Goal: Check status: Check status

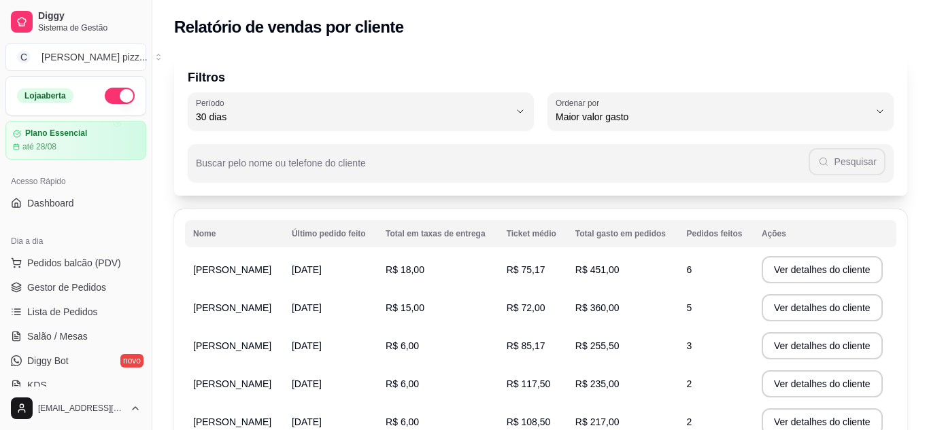
select select "30"
select select "HIGHEST_TOTAL_SPENT_WITH_ORDERS"
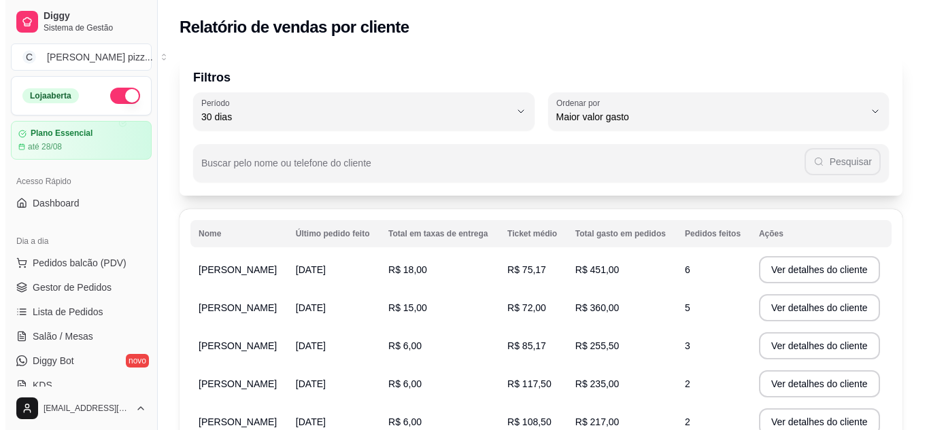
scroll to position [272, 0]
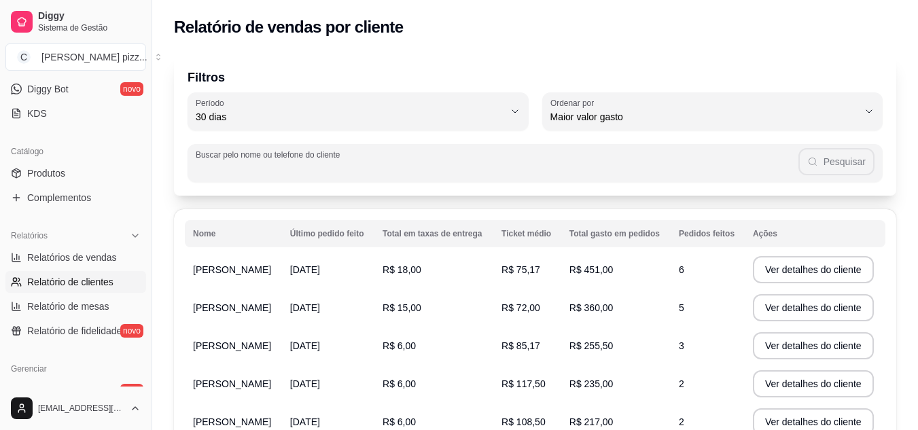
click at [391, 171] on input "Buscar pelo nome ou telefone do cliente" at bounding box center [497, 169] width 603 height 14
type input "[PERSON_NAME]"
click at [851, 157] on button "Pesquisar" at bounding box center [836, 161] width 75 height 27
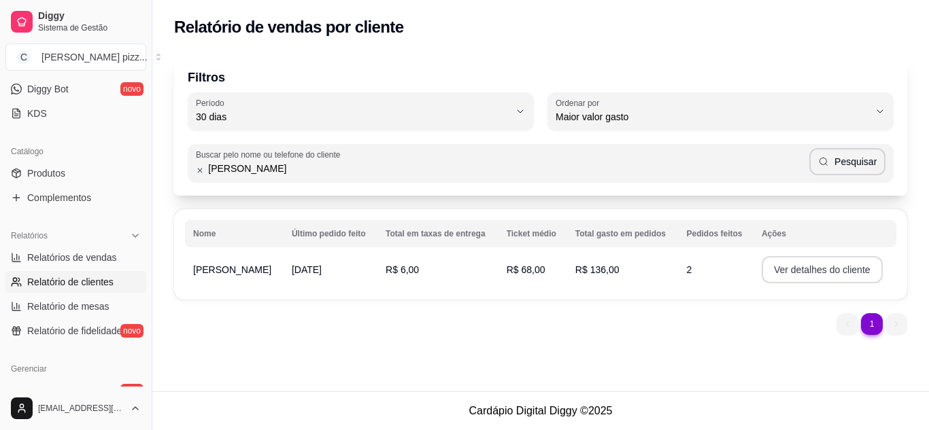
click at [791, 273] on button "Ver detalhes do cliente" at bounding box center [821, 269] width 121 height 27
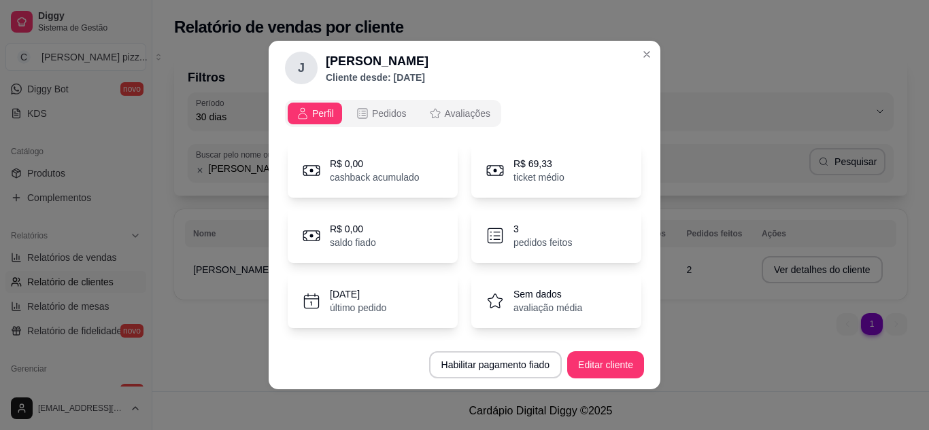
scroll to position [0, 0]
click at [601, 246] on div "3 pedidos feitos" at bounding box center [556, 236] width 170 height 54
click at [387, 115] on span "Pedidos" at bounding box center [389, 114] width 35 height 14
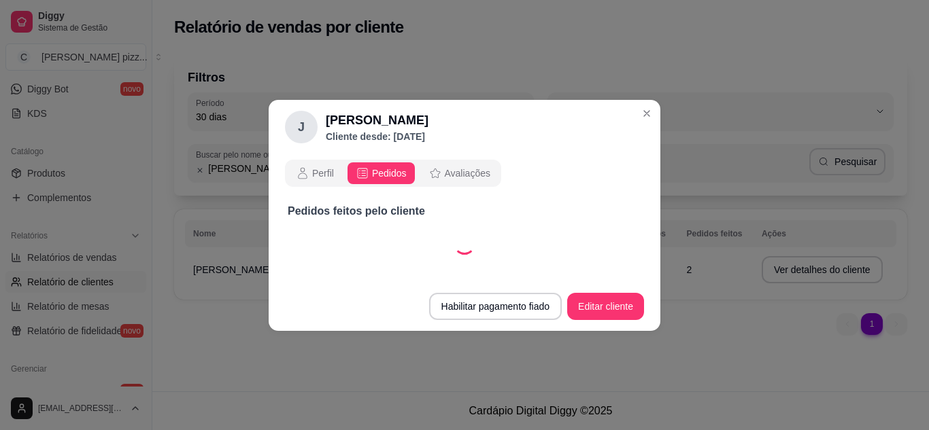
select select "30"
select select "ALL"
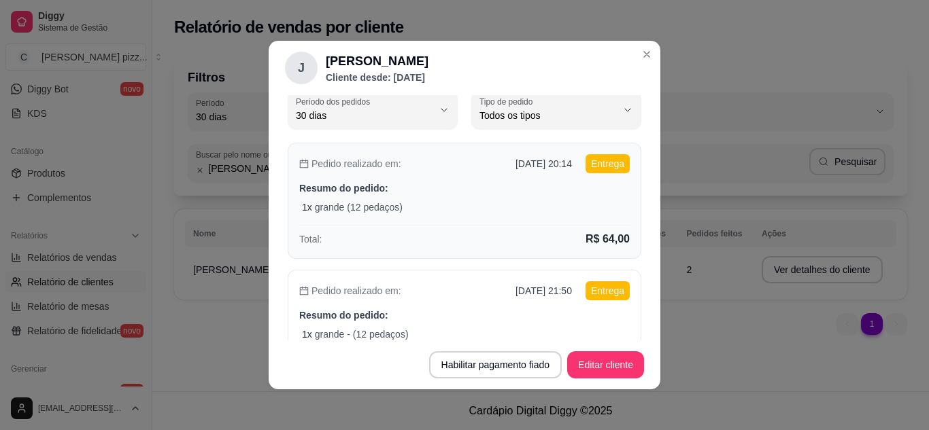
scroll to position [68, 0]
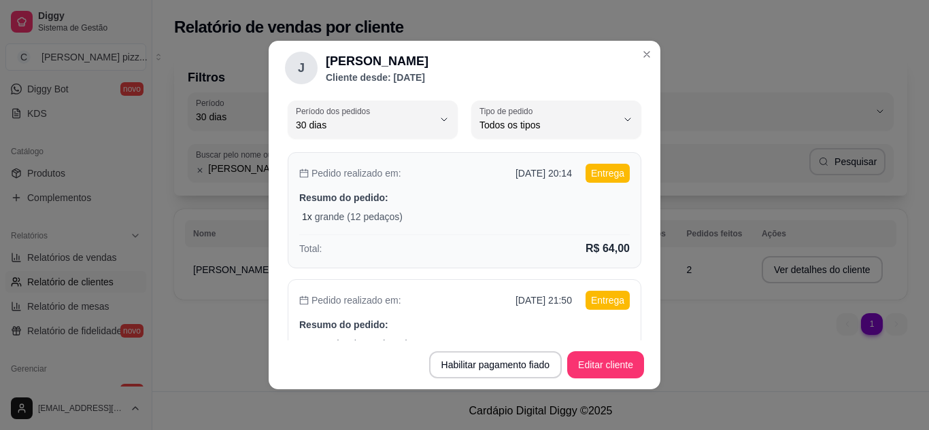
click at [504, 231] on div "Pedido realizado em: [DATE] 20:14 Entrega Resumo do pedido: 1 x grande (12 peda…" at bounding box center [464, 210] width 353 height 116
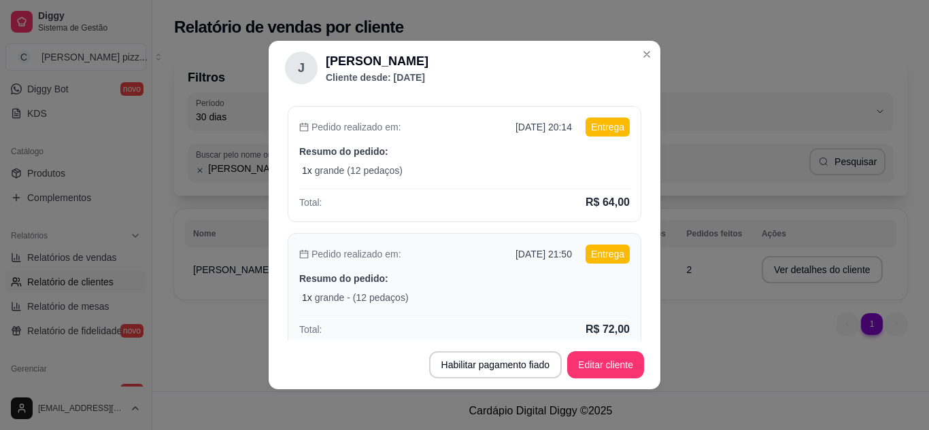
scroll to position [136, 0]
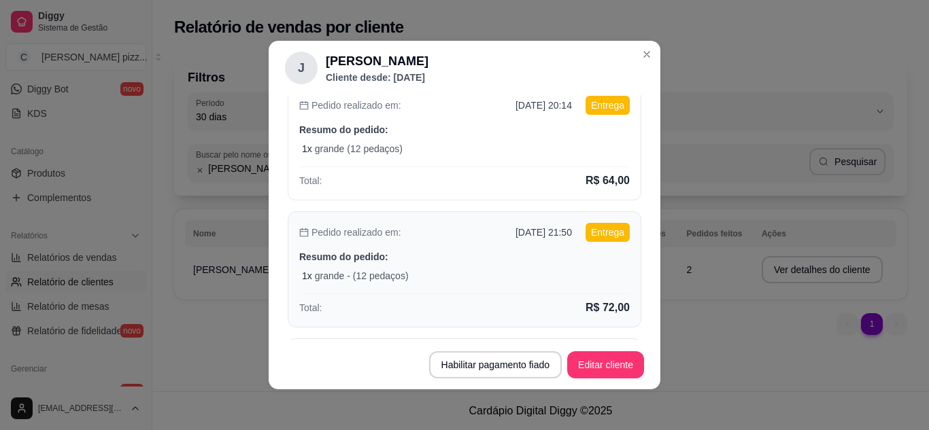
click at [428, 275] on div "1 x grande - (12 pedaços)" at bounding box center [466, 276] width 328 height 14
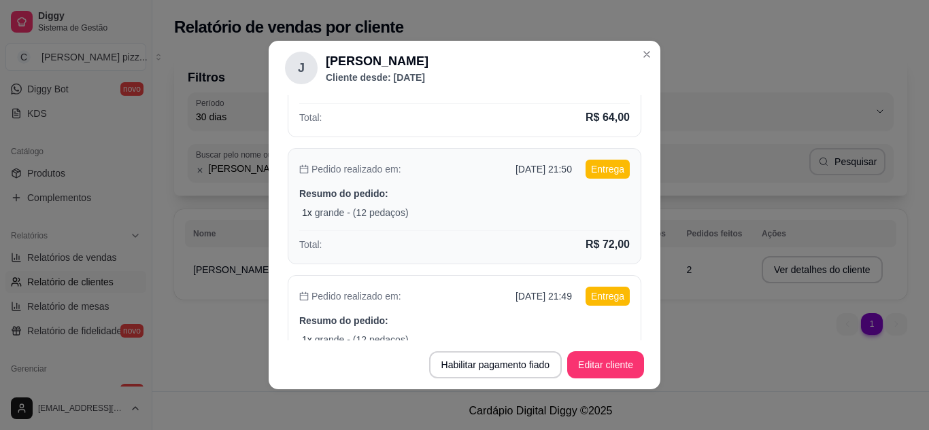
scroll to position [296, 0]
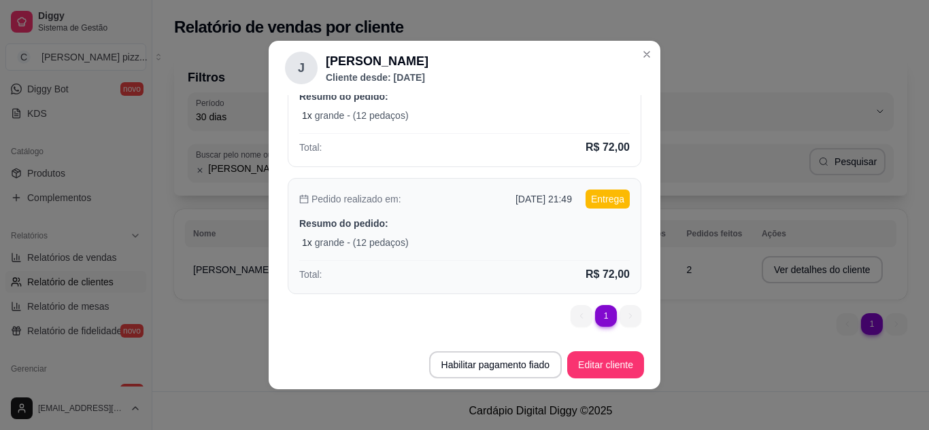
click at [485, 239] on div "1 x grande - (12 pedaços)" at bounding box center [466, 243] width 328 height 14
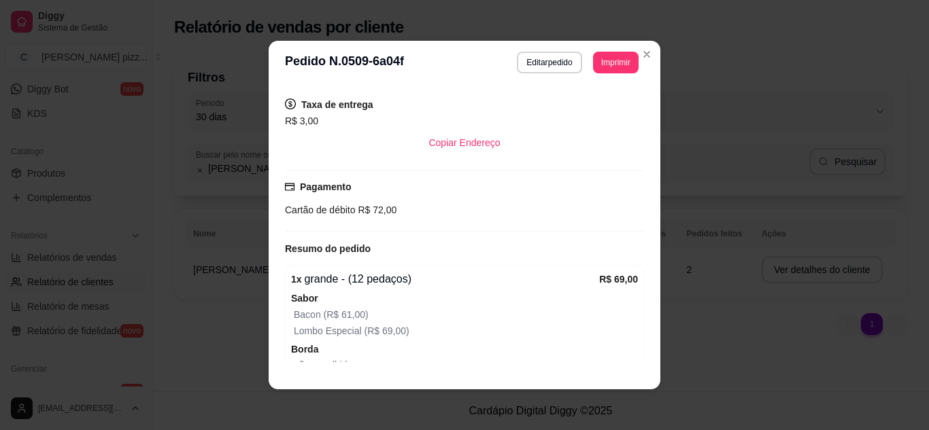
scroll to position [272, 0]
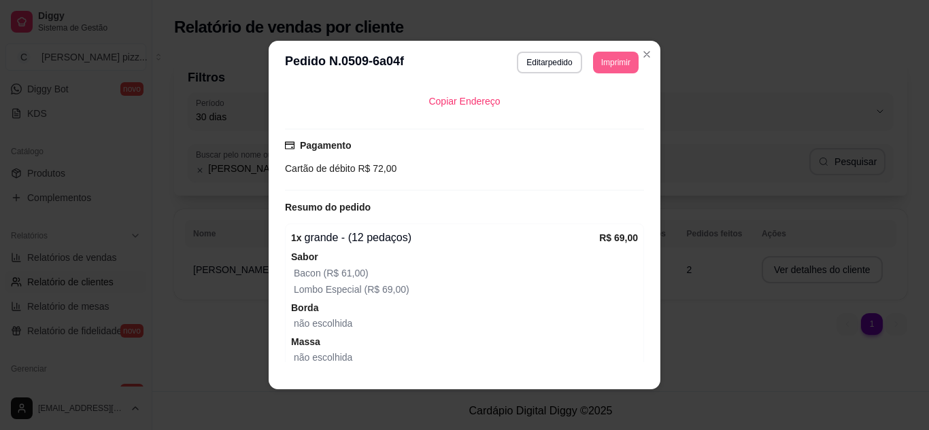
click at [603, 64] on button "Imprimir" at bounding box center [616, 63] width 46 height 22
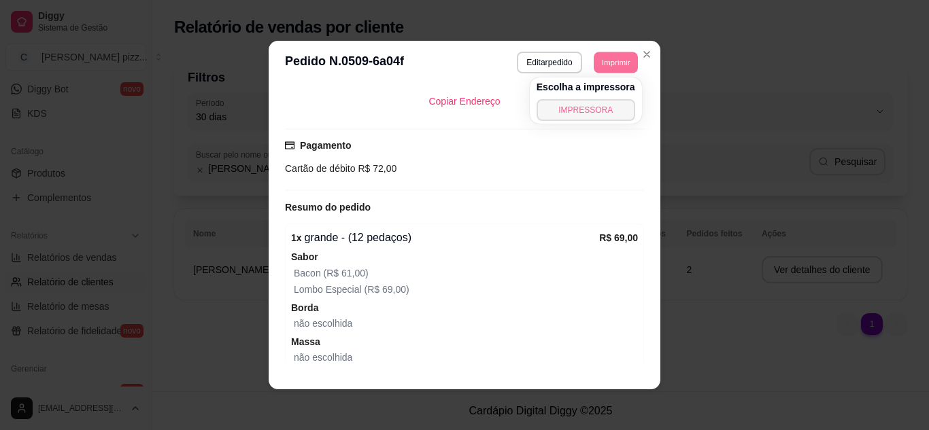
click at [595, 107] on button "IMPRESSORA" at bounding box center [585, 110] width 99 height 22
click at [624, 58] on button "Imprimir" at bounding box center [615, 62] width 44 height 21
click at [615, 105] on button "IMPRESSORA" at bounding box center [585, 110] width 99 height 22
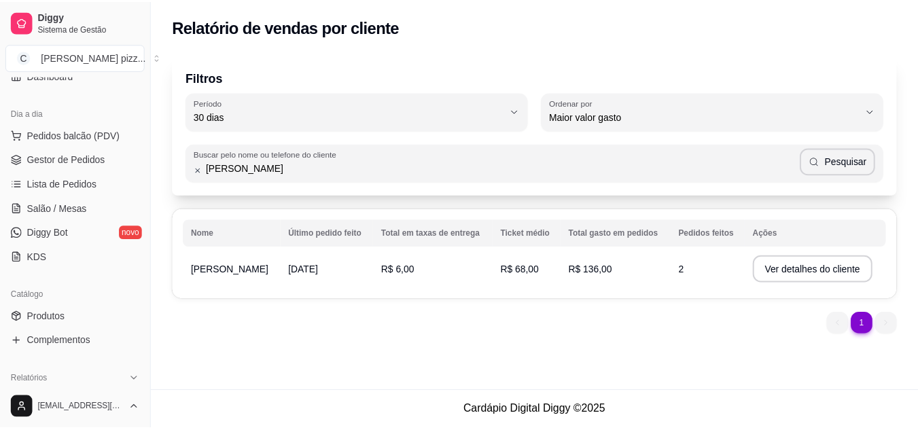
scroll to position [0, 0]
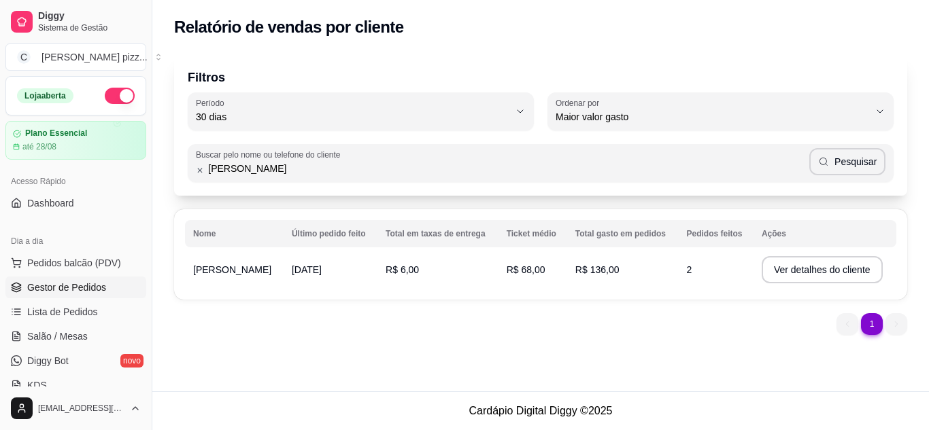
click at [88, 292] on span "Gestor de Pedidos" at bounding box center [66, 288] width 79 height 14
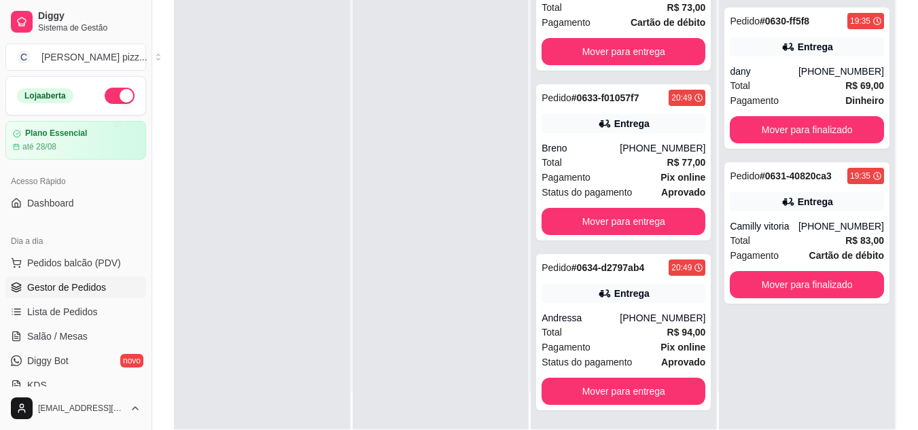
scroll to position [204, 0]
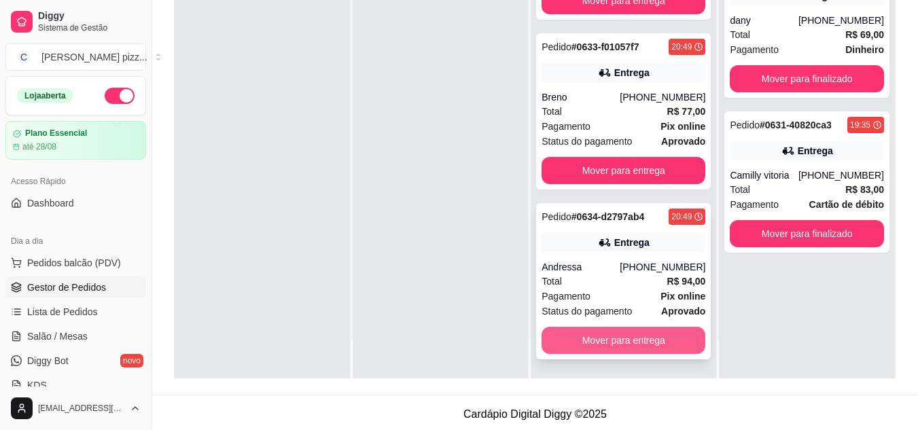
click at [621, 344] on button "Mover para entrega" at bounding box center [624, 340] width 164 height 27
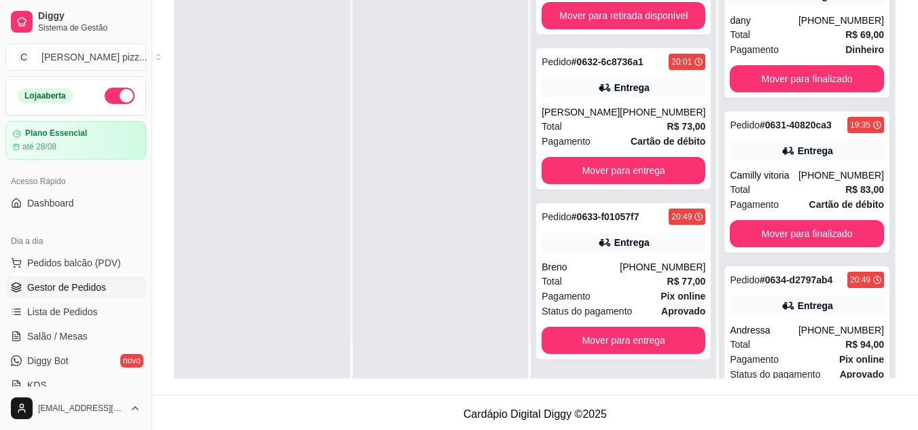
scroll to position [42, 0]
